Goal: Check status: Check status

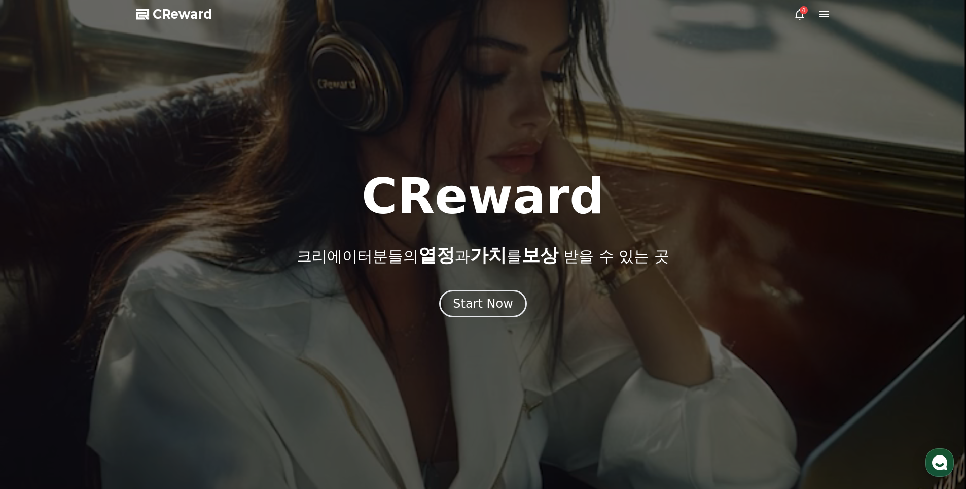
click at [800, 13] on icon at bounding box center [800, 14] width 12 height 12
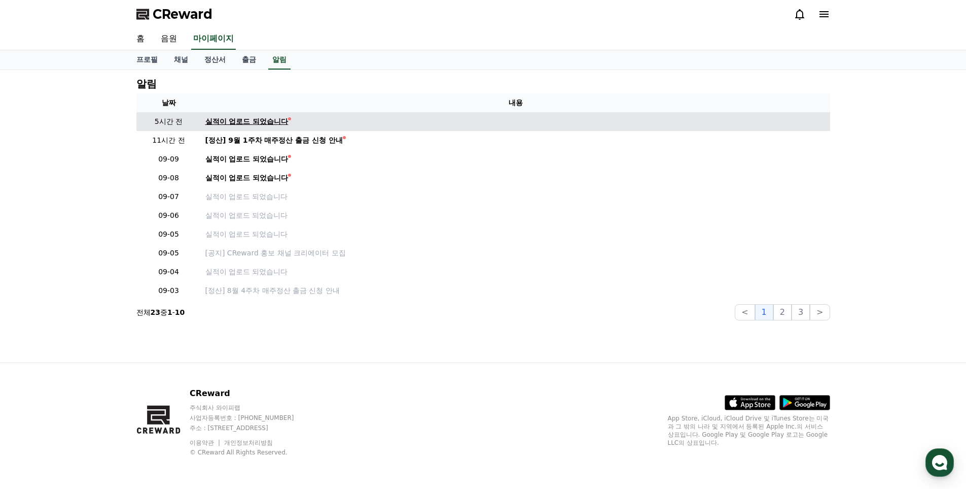
click at [265, 124] on div "실적이 업로드 되었습니다" at bounding box center [246, 121] width 83 height 11
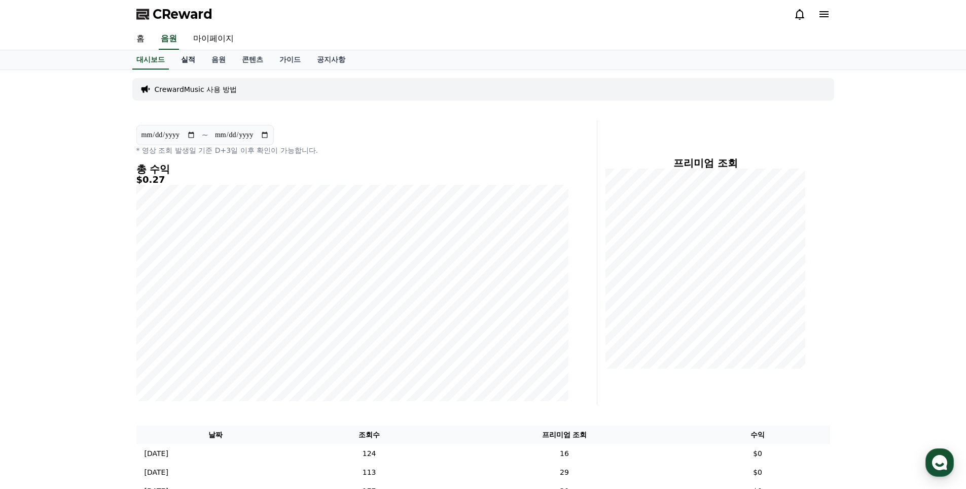
click at [196, 64] on link "실적" at bounding box center [188, 59] width 30 height 19
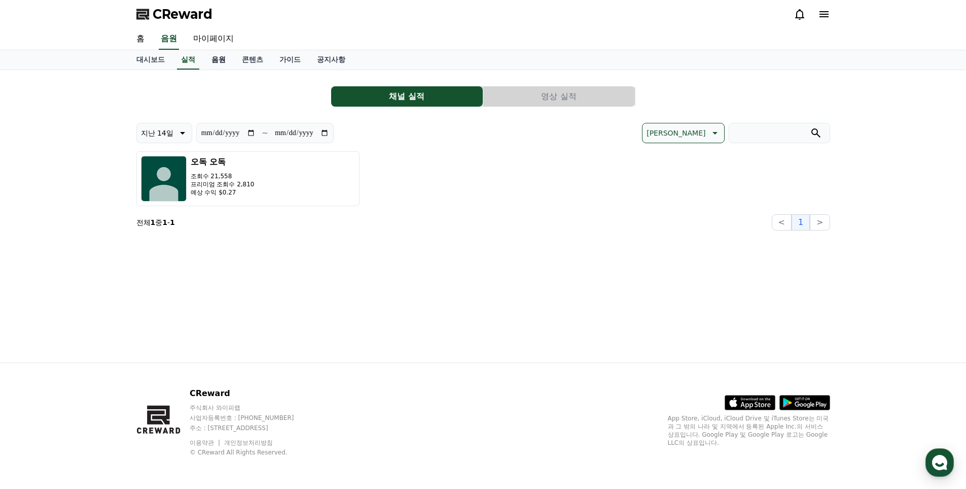
click at [221, 62] on link "음원" at bounding box center [218, 59] width 30 height 19
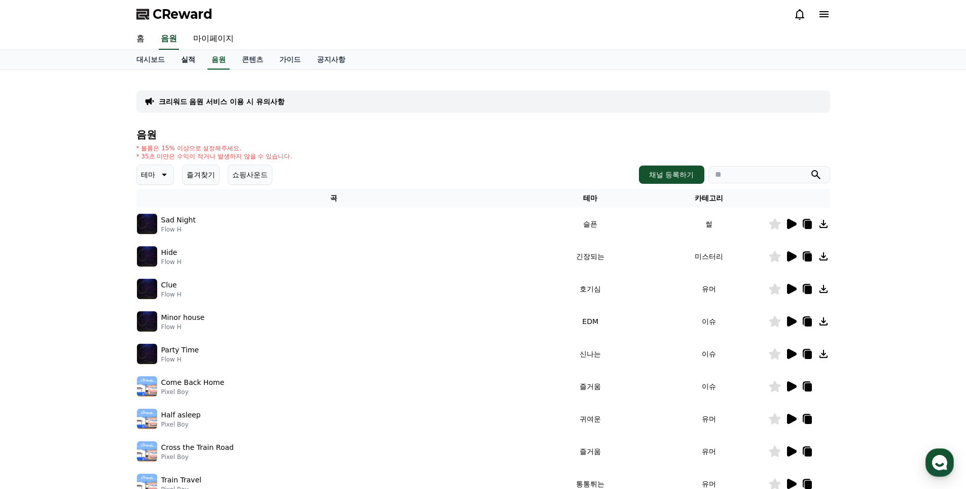
click at [186, 59] on link "실적" at bounding box center [188, 59] width 30 height 19
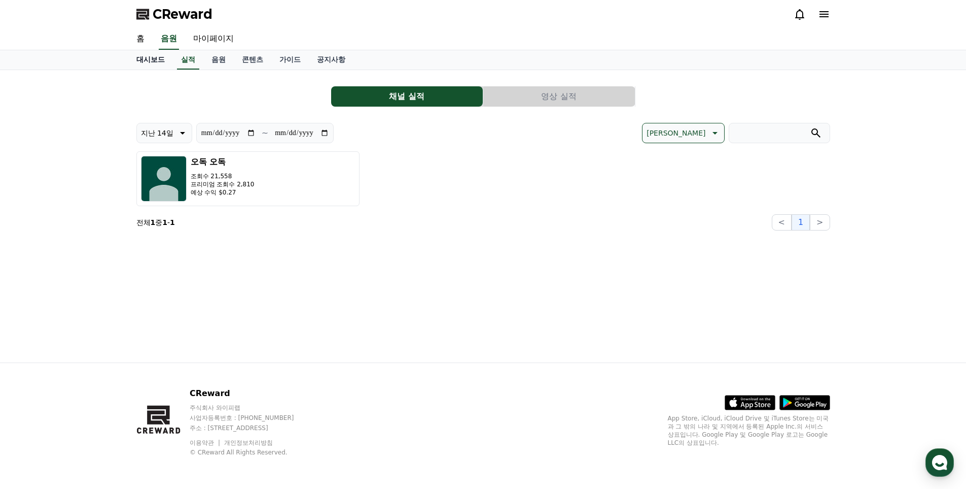
click at [154, 59] on link "대시보드" at bounding box center [150, 59] width 45 height 19
